Goal: Information Seeking & Learning: Find specific fact

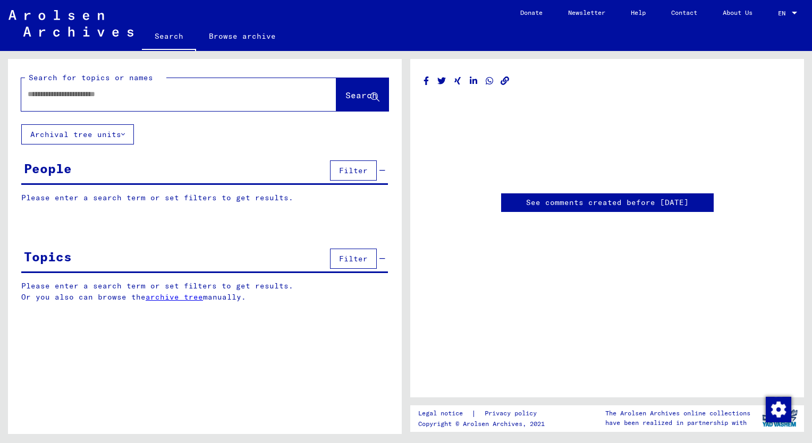
type input "*******"
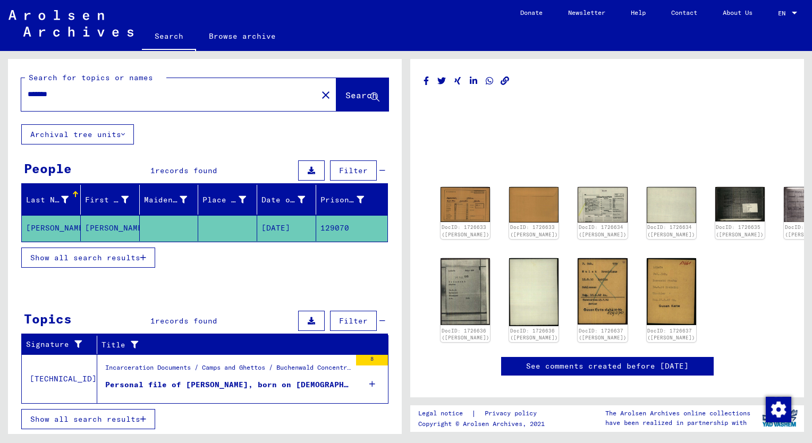
click at [180, 381] on div "Personal file of [PERSON_NAME], born on [DEMOGRAPHIC_DATA]" at bounding box center [228, 385] width 246 height 11
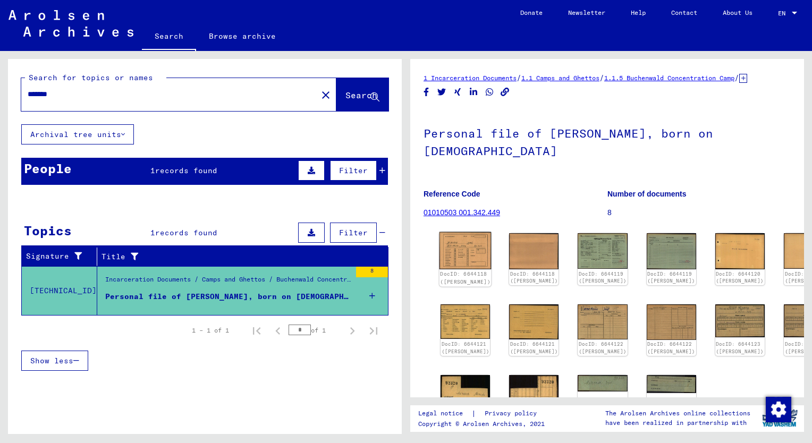
click at [459, 265] on img at bounding box center [466, 251] width 52 height 38
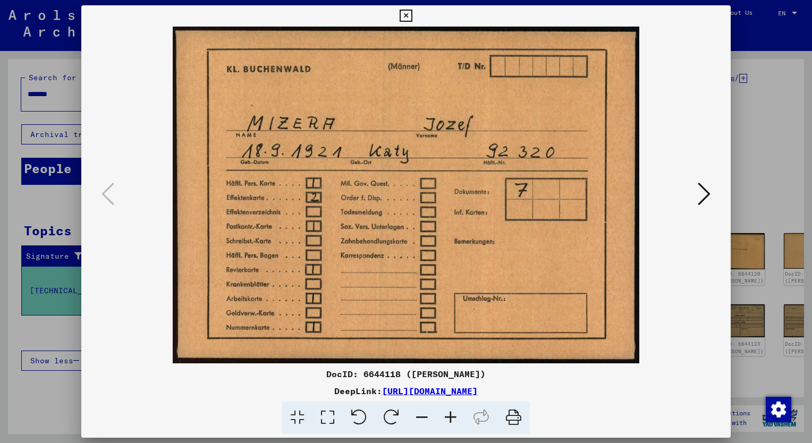
click at [704, 198] on icon at bounding box center [704, 194] width 13 height 26
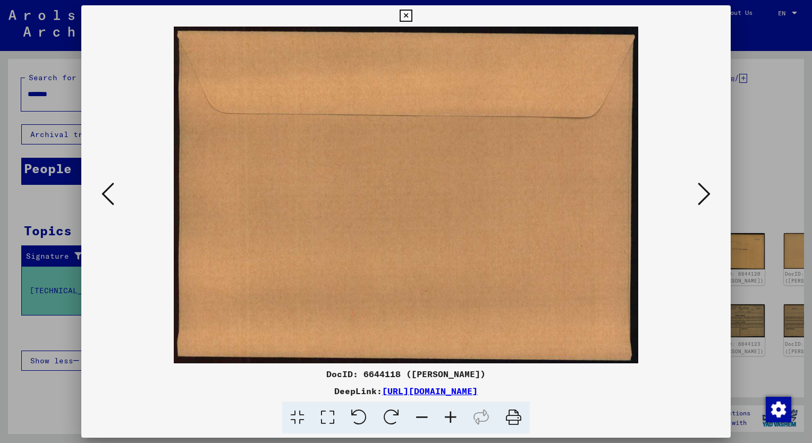
click at [704, 198] on icon at bounding box center [704, 194] width 13 height 26
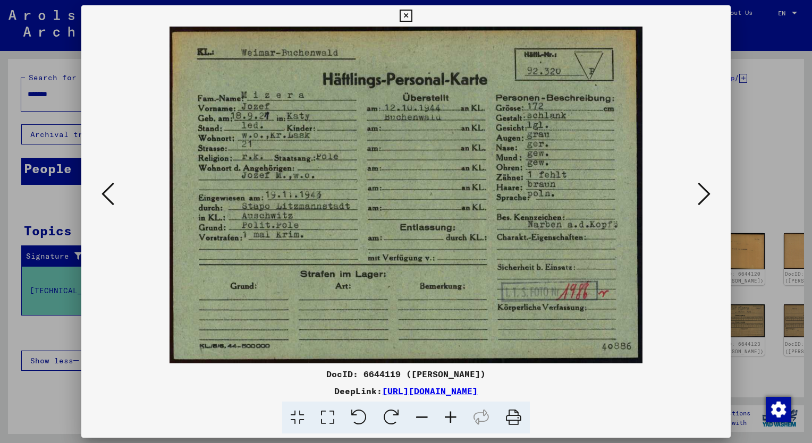
click at [704, 198] on icon at bounding box center [704, 194] width 13 height 26
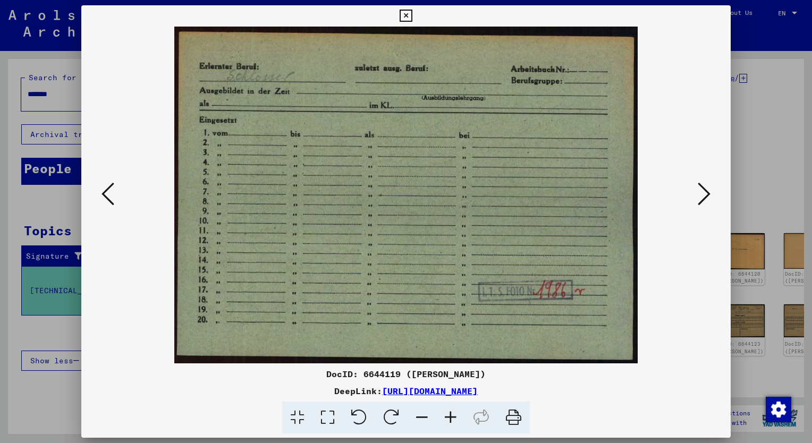
click at [704, 198] on icon at bounding box center [704, 194] width 13 height 26
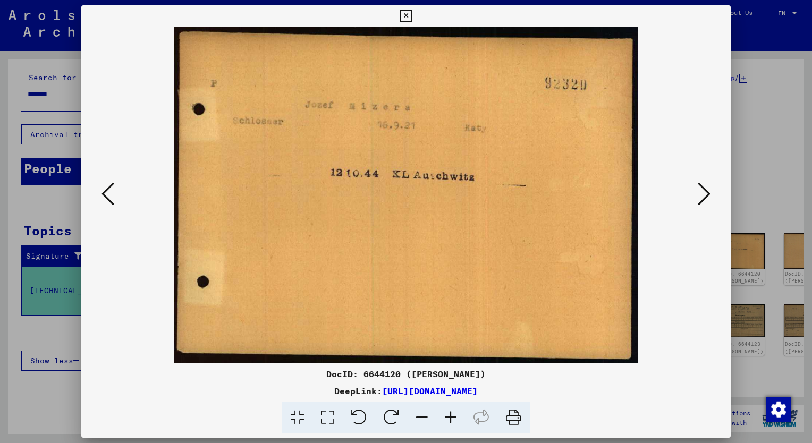
click at [704, 198] on icon at bounding box center [704, 194] width 13 height 26
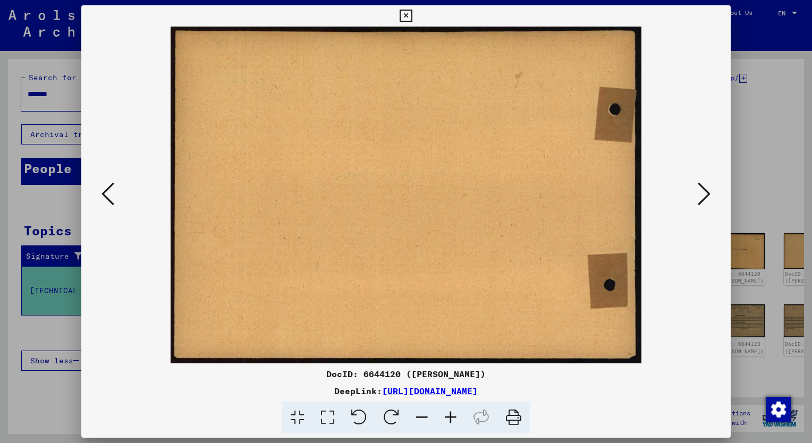
click at [704, 198] on icon at bounding box center [704, 194] width 13 height 26
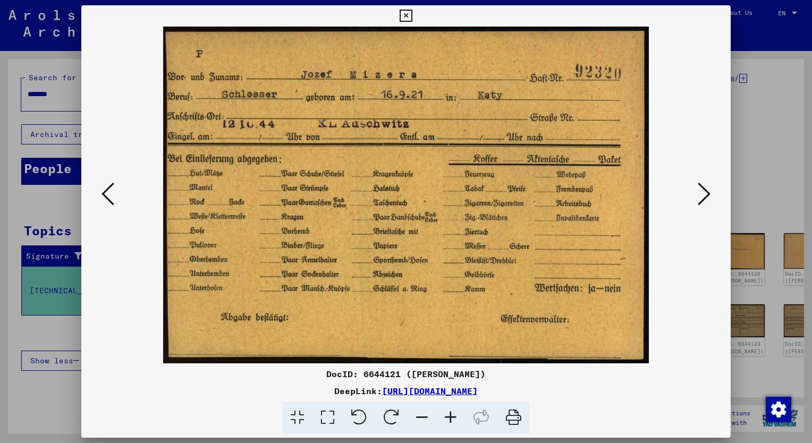
click at [704, 198] on icon at bounding box center [704, 194] width 13 height 26
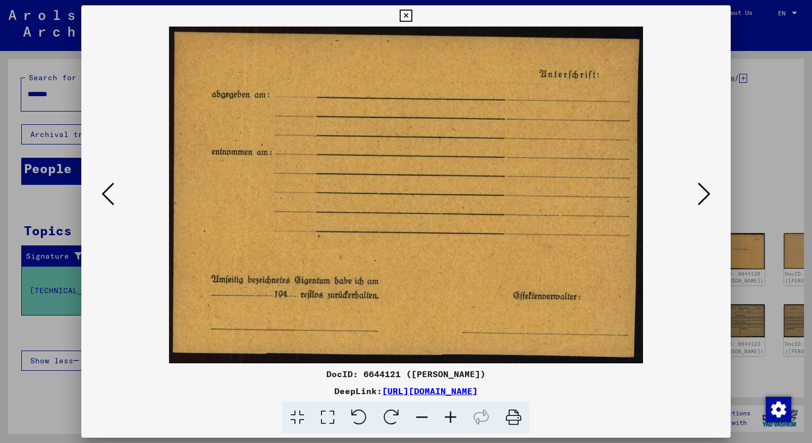
click at [704, 198] on icon at bounding box center [704, 194] width 13 height 26
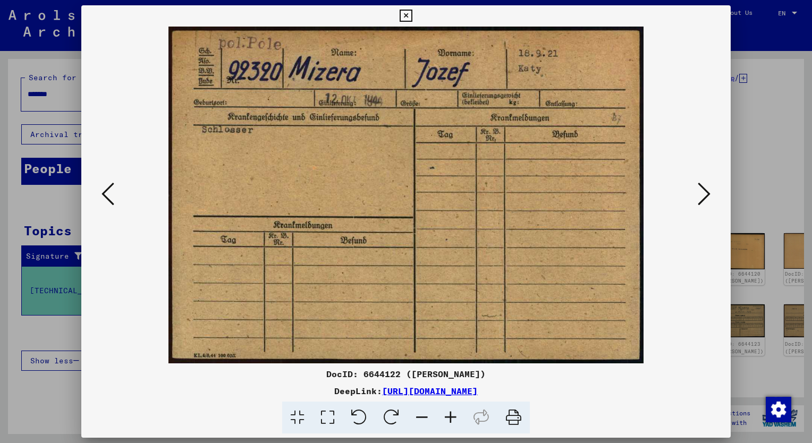
click at [704, 198] on icon at bounding box center [704, 194] width 13 height 26
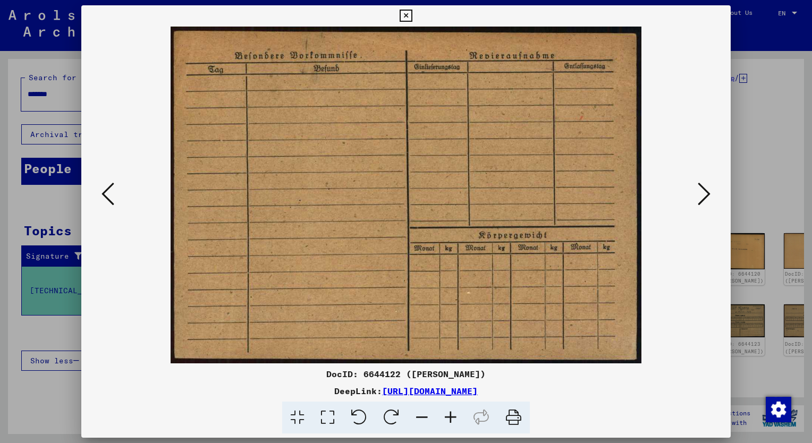
click at [704, 198] on icon at bounding box center [704, 194] width 13 height 26
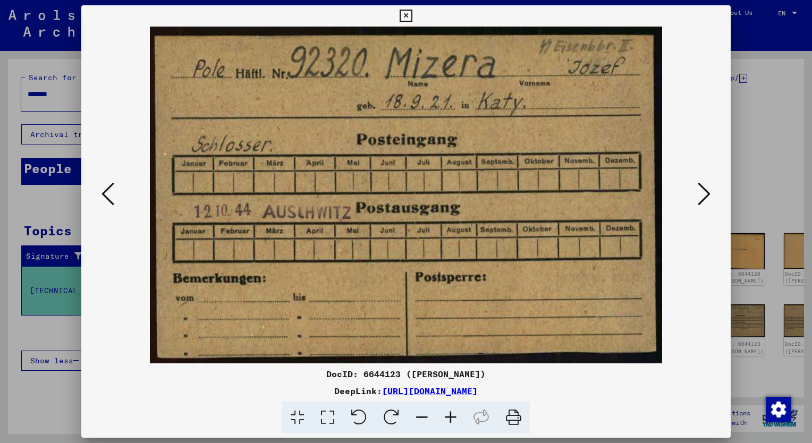
click at [704, 198] on icon at bounding box center [704, 194] width 13 height 26
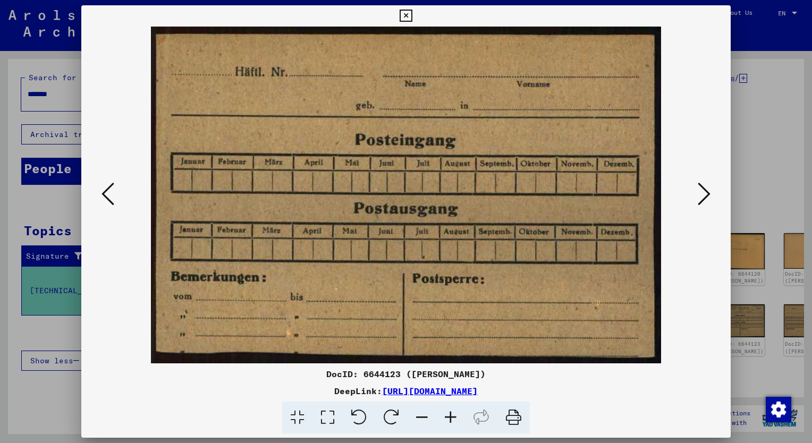
click at [704, 198] on icon at bounding box center [704, 194] width 13 height 26
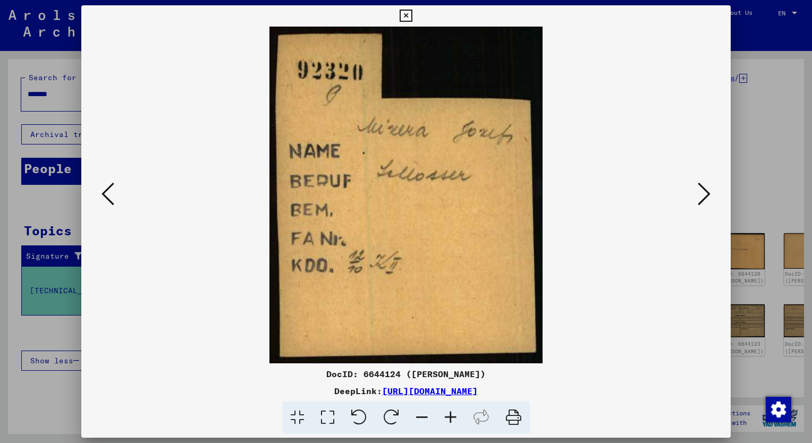
click at [704, 198] on icon at bounding box center [704, 194] width 13 height 26
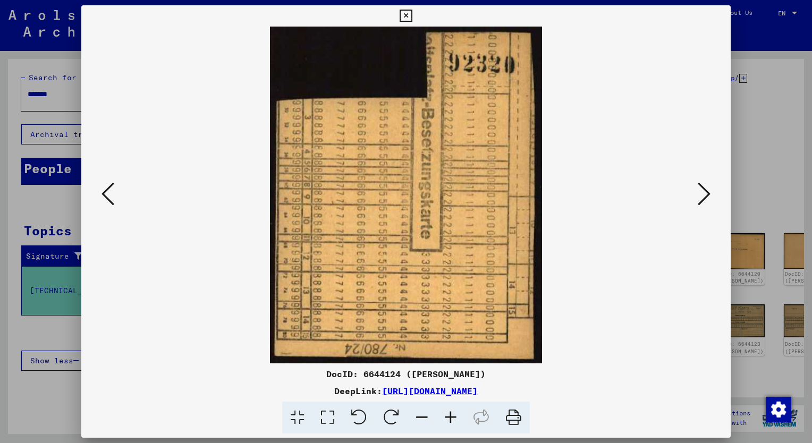
click at [704, 198] on icon at bounding box center [704, 194] width 13 height 26
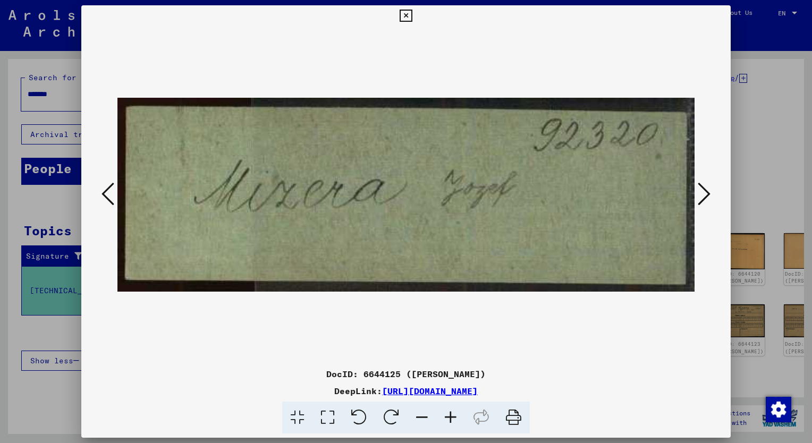
click at [704, 198] on icon at bounding box center [704, 194] width 13 height 26
